Goal: Information Seeking & Learning: Learn about a topic

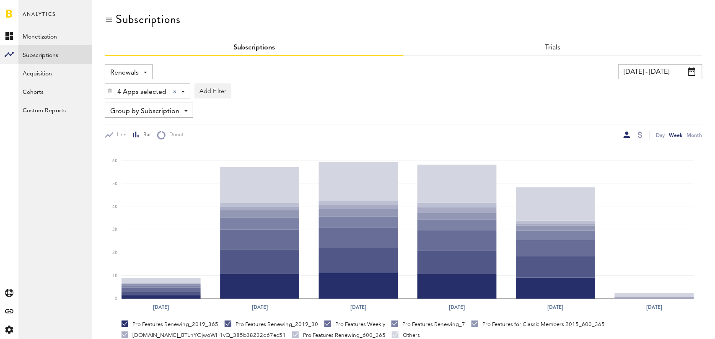
click at [147, 72] on div "Renewals Revenue MRR Actives Trial Status Billing Retries New Subscriptions Ren…" at bounding box center [129, 71] width 48 height 15
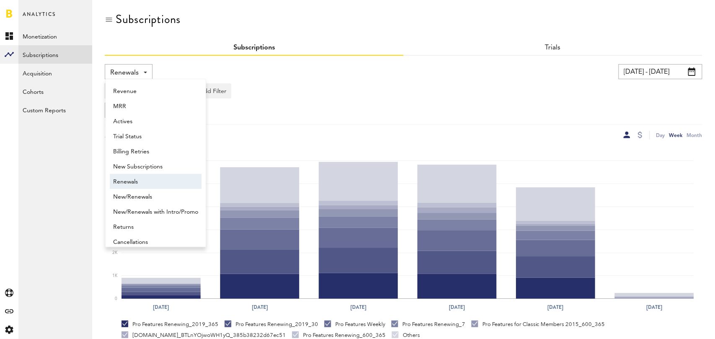
scroll to position [7, 0]
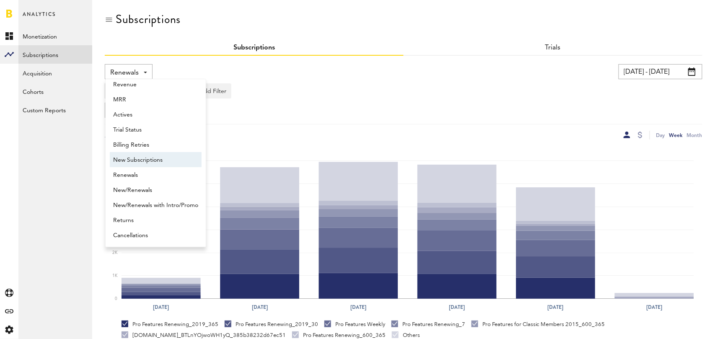
click at [142, 158] on span "New Subscriptions" at bounding box center [155, 160] width 85 height 14
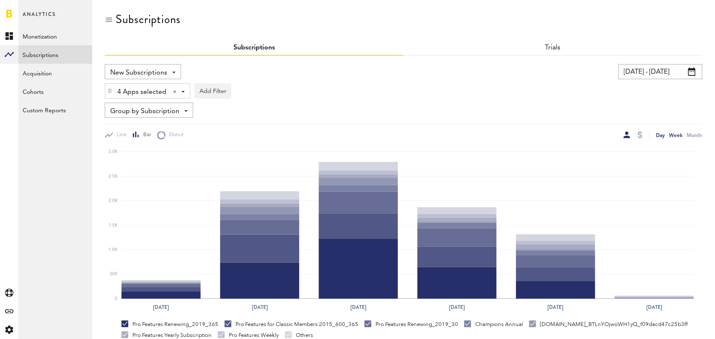
click at [656, 132] on div "Day" at bounding box center [660, 135] width 9 height 9
